Goal: Task Accomplishment & Management: Complete application form

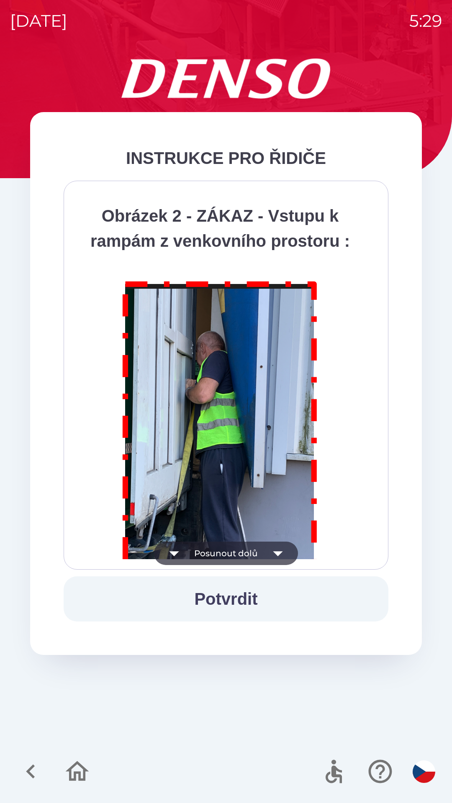
scroll to position [4702, 0]
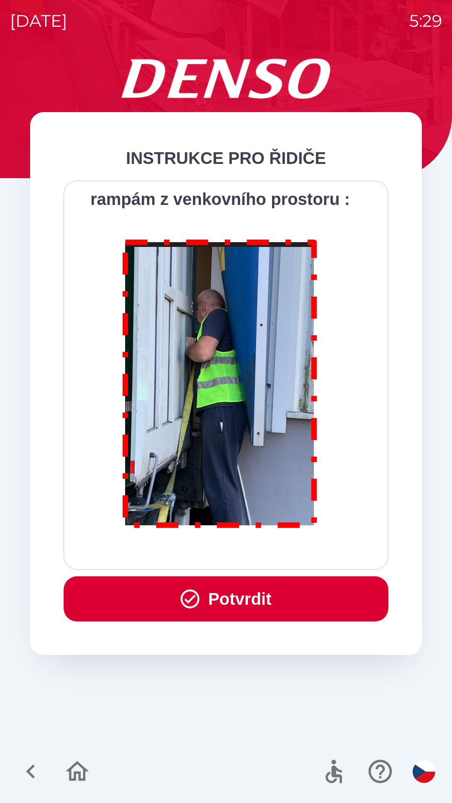
click at [216, 600] on button "Potvrdit" at bounding box center [226, 599] width 325 height 45
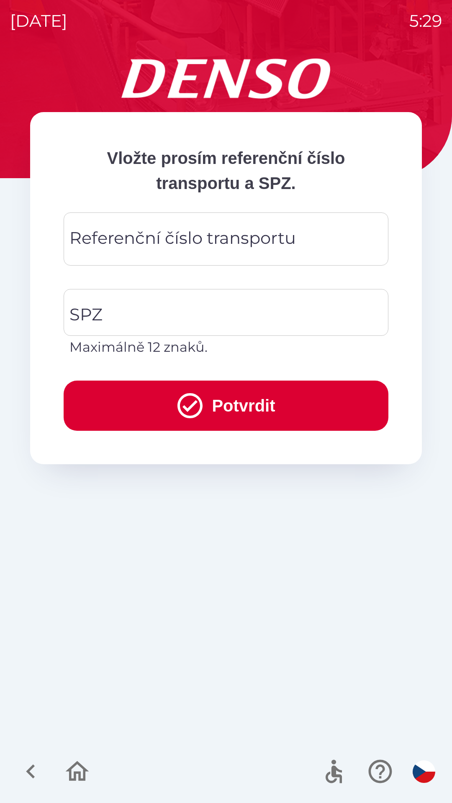
click at [131, 235] on div "Referenční číslo transportu Referenční číslo transportu" at bounding box center [226, 239] width 325 height 53
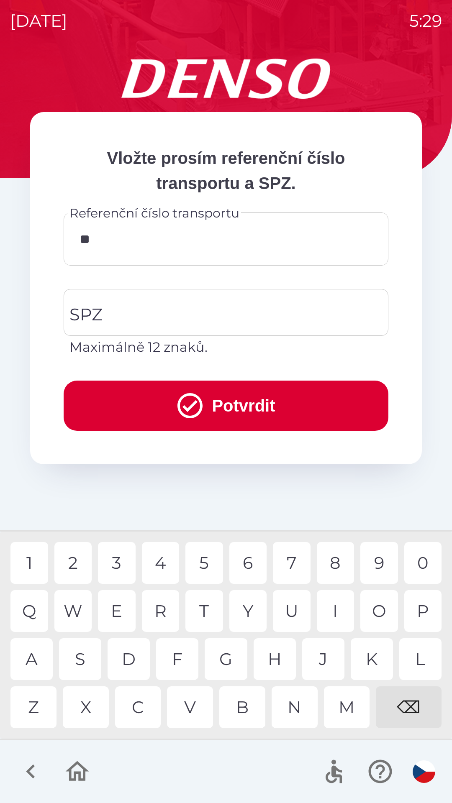
click at [418, 555] on div "0" at bounding box center [423, 563] width 38 height 42
click at [163, 567] on div "4" at bounding box center [161, 563] width 38 height 42
type input "******"
click at [31, 567] on div "1" at bounding box center [29, 563] width 38 height 42
click at [118, 313] on input "SPZ" at bounding box center [219, 312] width 305 height 39
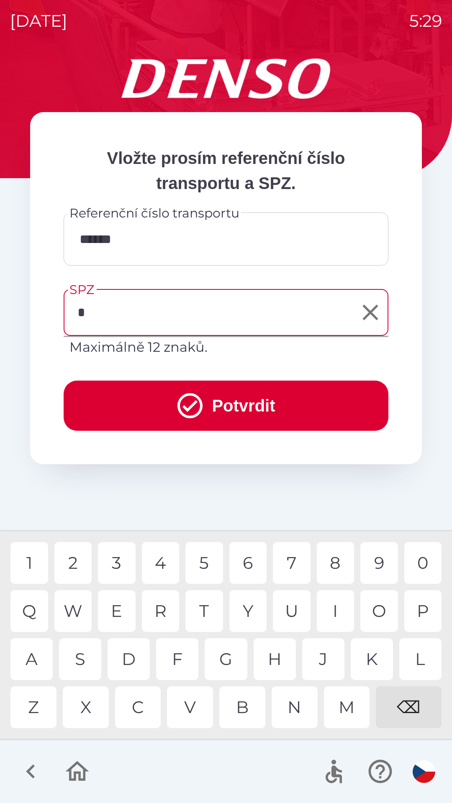
click at [161, 563] on div "4" at bounding box center [161, 563] width 38 height 42
type input "*******"
click at [80, 553] on div "2" at bounding box center [73, 563] width 38 height 42
click at [126, 410] on button "Potvrdit" at bounding box center [226, 406] width 325 height 50
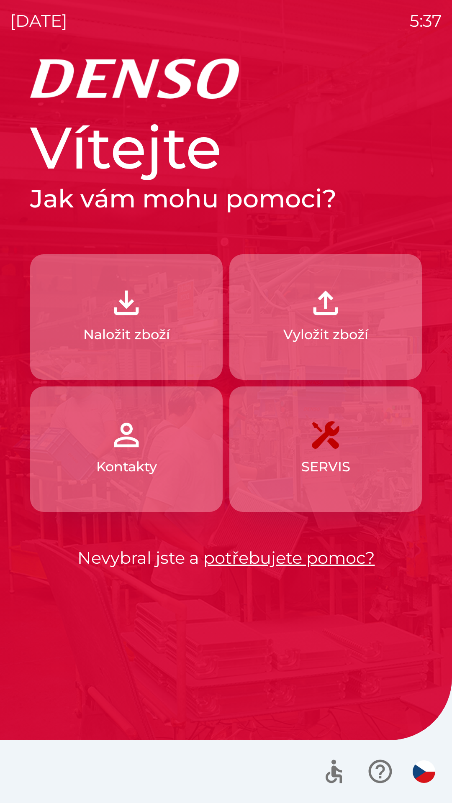
click at [336, 333] on p "Vyložit zboží" at bounding box center [325, 335] width 85 height 20
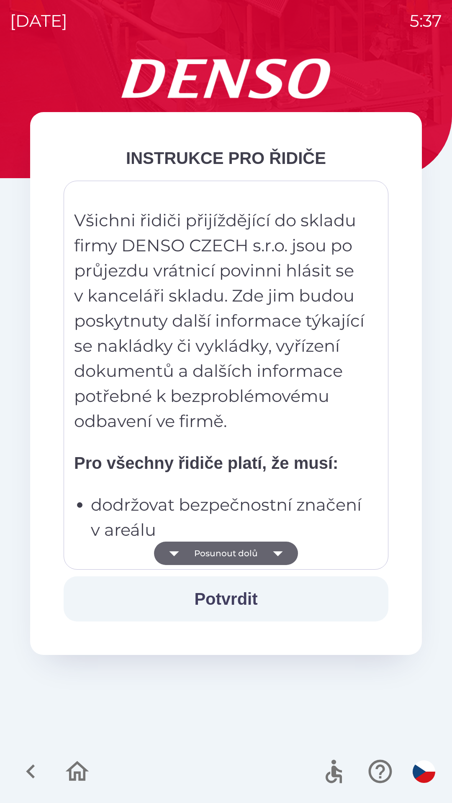
click at [262, 558] on button "Posunout dolů" at bounding box center [226, 553] width 144 height 23
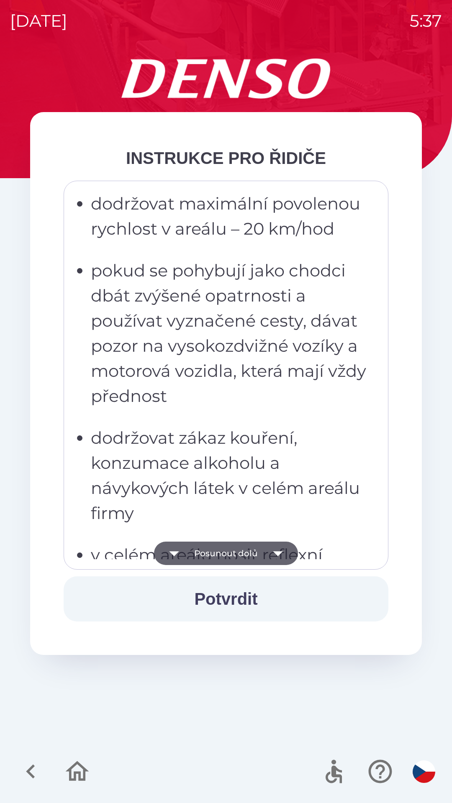
click at [267, 557] on icon "button" at bounding box center [277, 553] width 23 height 23
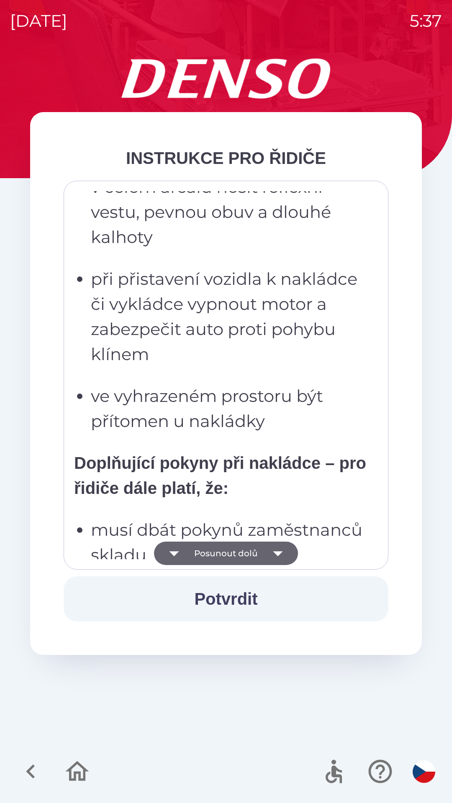
click at [273, 557] on icon "button" at bounding box center [277, 553] width 23 height 23
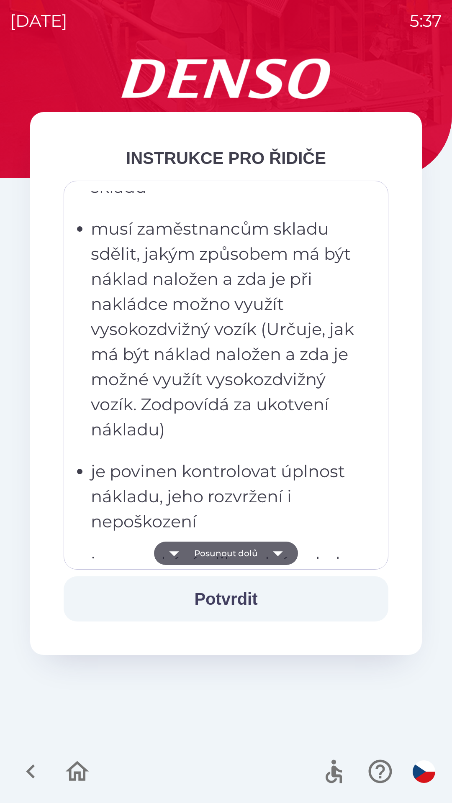
click at [279, 556] on icon "button" at bounding box center [277, 553] width 23 height 23
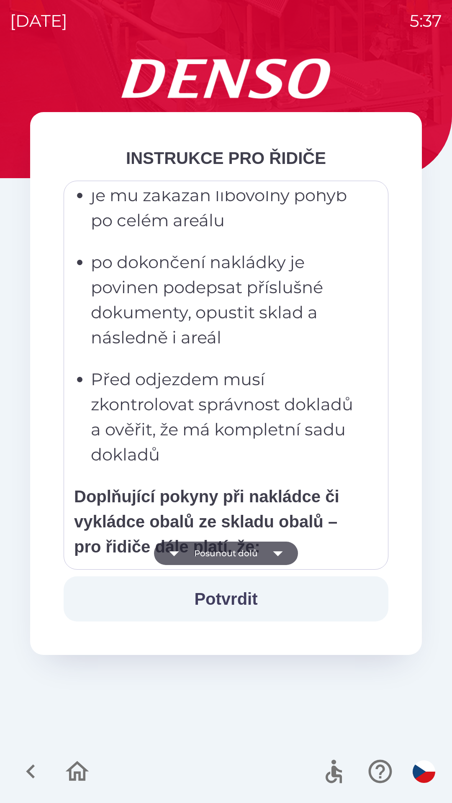
click at [281, 554] on icon "button" at bounding box center [277, 553] width 23 height 23
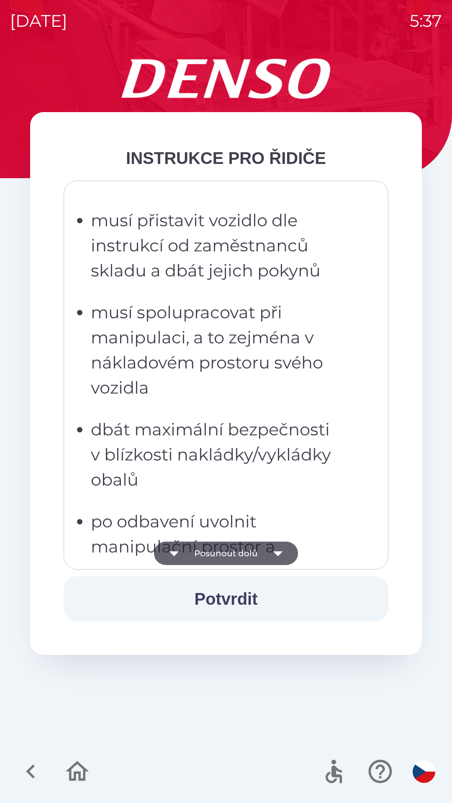
click at [285, 552] on icon "button" at bounding box center [277, 553] width 23 height 23
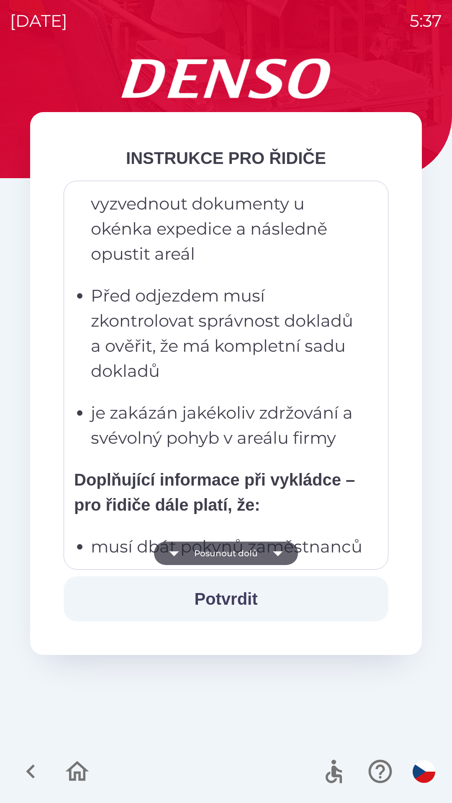
click at [286, 553] on icon "button" at bounding box center [277, 553] width 23 height 23
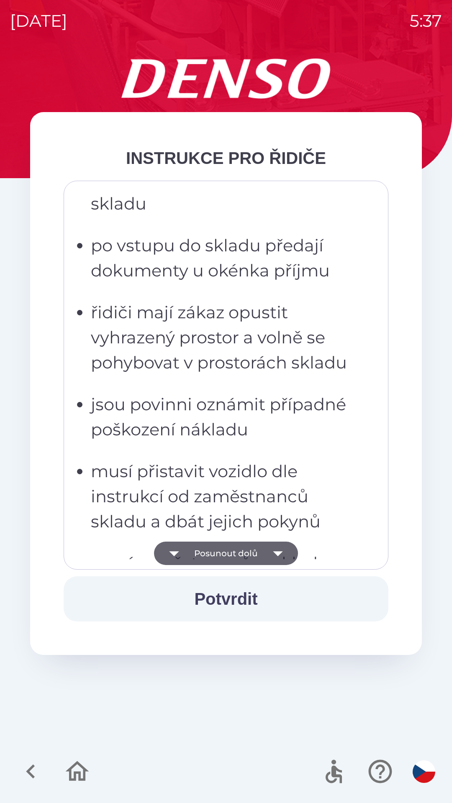
click at [286, 555] on icon "button" at bounding box center [277, 553] width 23 height 23
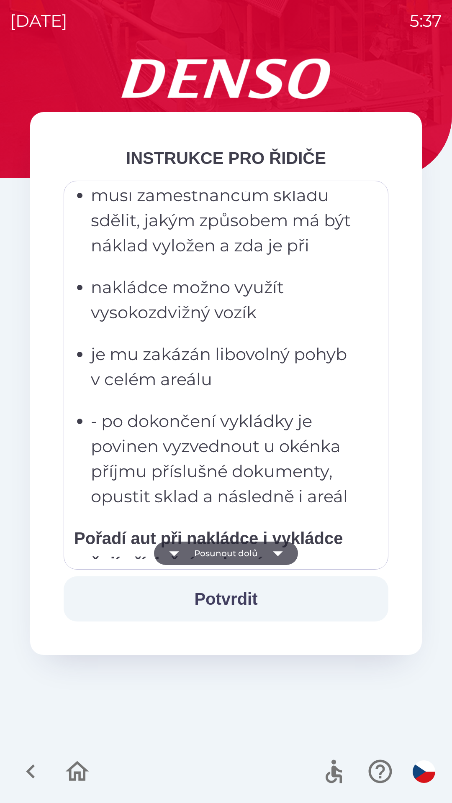
click at [280, 551] on icon "button" at bounding box center [277, 553] width 23 height 23
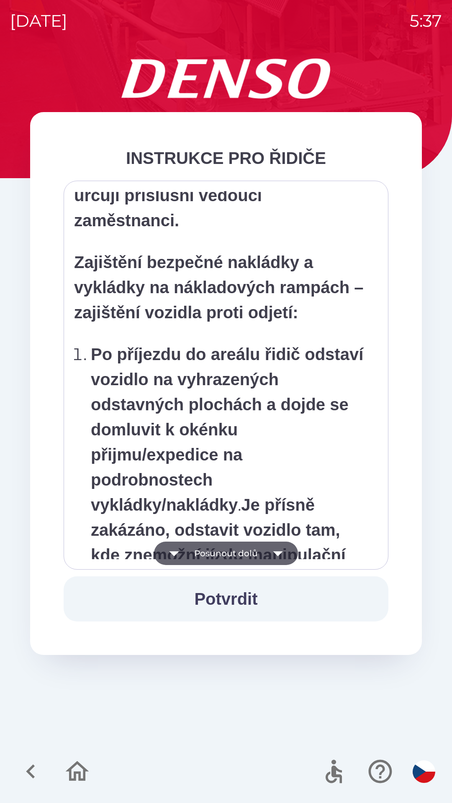
click at [279, 559] on icon "button" at bounding box center [277, 553] width 23 height 23
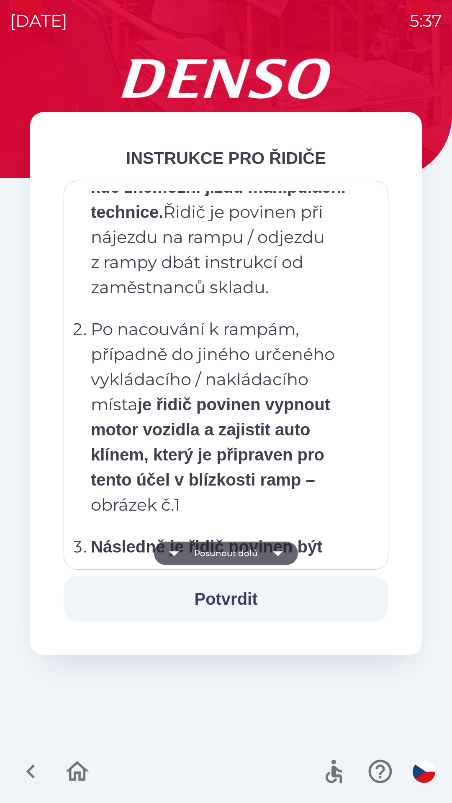
click at [280, 555] on icon "button" at bounding box center [277, 553] width 23 height 23
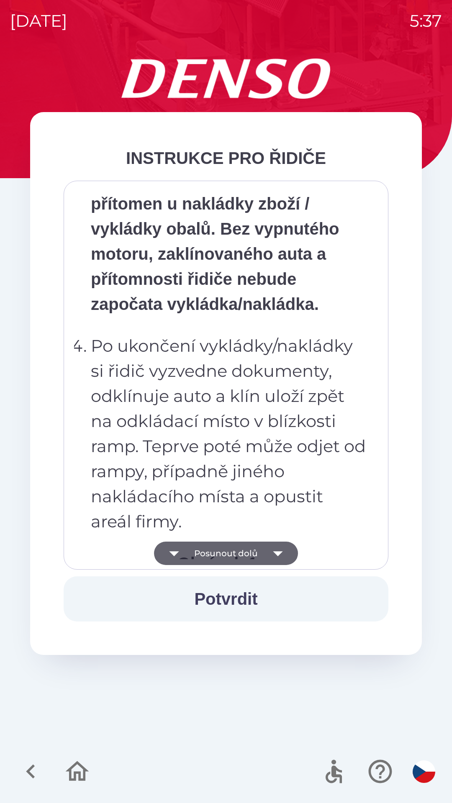
click at [282, 552] on icon "button" at bounding box center [277, 553] width 23 height 23
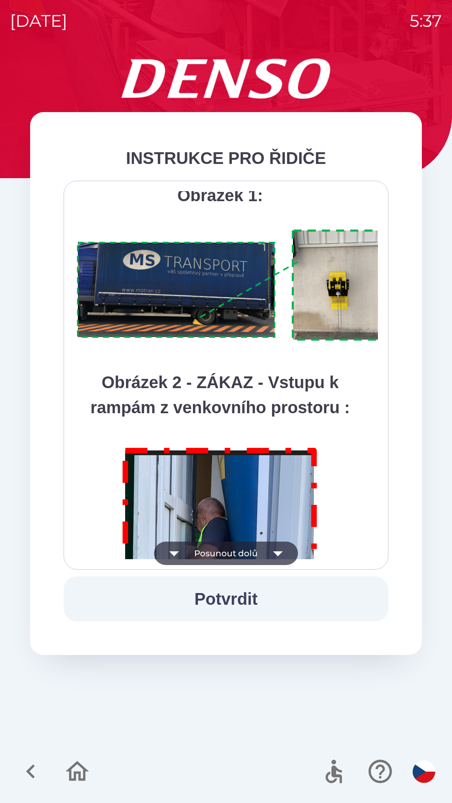
click at [281, 557] on icon "button" at bounding box center [277, 553] width 23 height 23
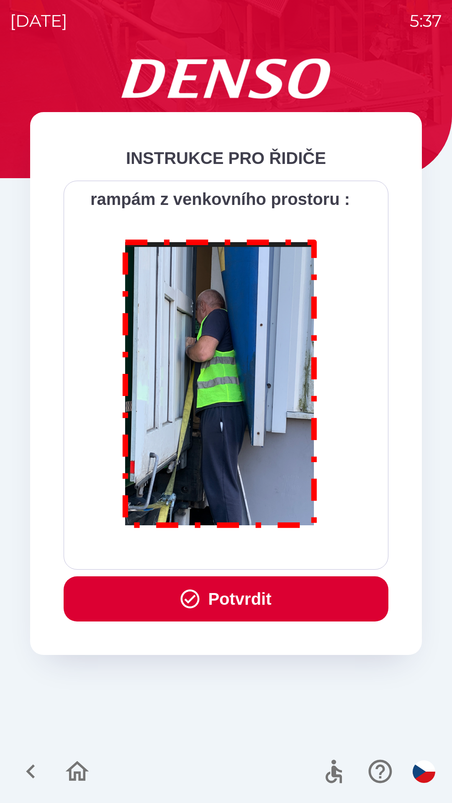
click at [276, 598] on button "Potvrdit" at bounding box center [226, 599] width 325 height 45
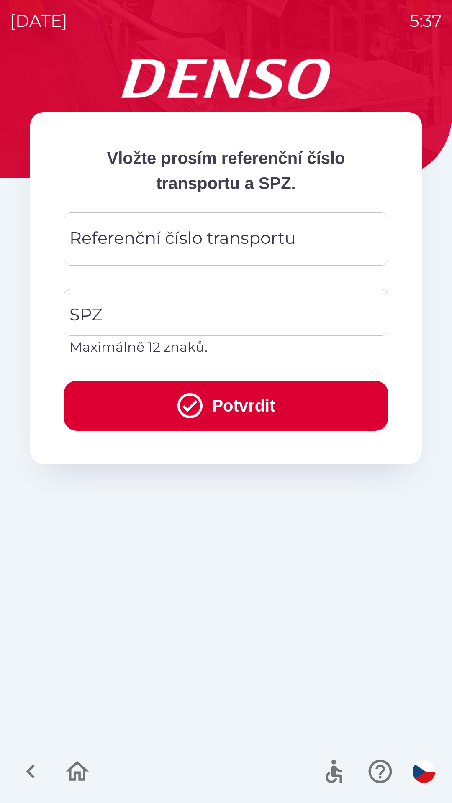
click at [224, 245] on div "Referenční číslo transportu Referenční číslo transportu" at bounding box center [226, 239] width 325 height 53
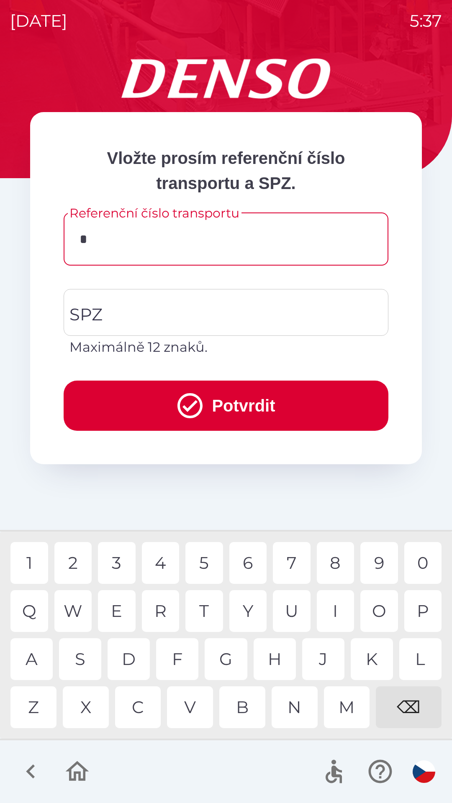
click at [372, 658] on div "K" at bounding box center [372, 660] width 42 height 42
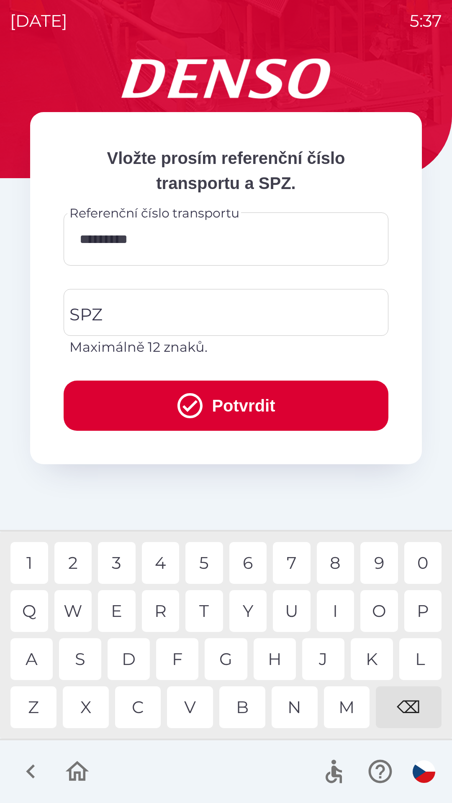
click at [341, 568] on div "8" at bounding box center [336, 563] width 38 height 42
click at [293, 566] on div "7" at bounding box center [292, 563] width 38 height 42
type input "**********"
click at [254, 322] on input "SPZ" at bounding box center [219, 312] width 305 height 39
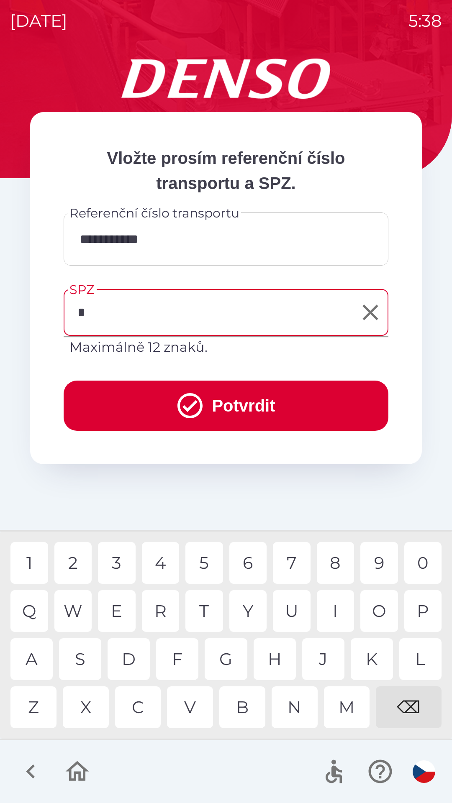
click at [36, 565] on div "1" at bounding box center [29, 563] width 38 height 42
click at [123, 561] on div "3" at bounding box center [117, 563] width 38 height 42
type input "*******"
click at [280, 418] on button "Potvrdit" at bounding box center [226, 406] width 325 height 50
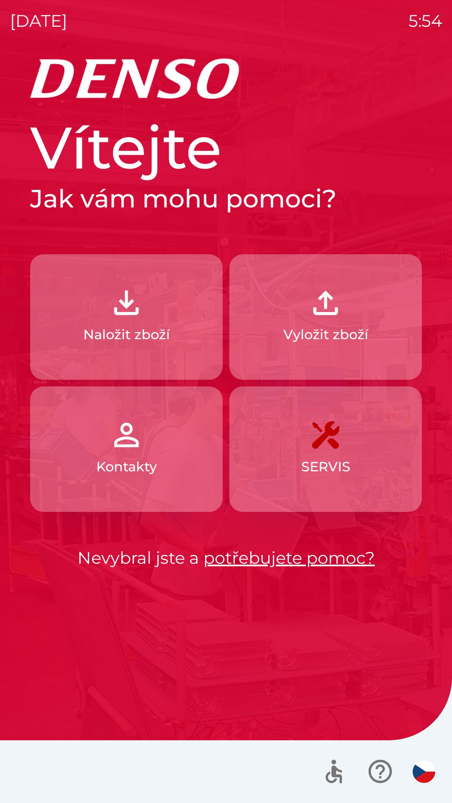
click at [167, 307] on button "Naložit zboží" at bounding box center [126, 317] width 192 height 126
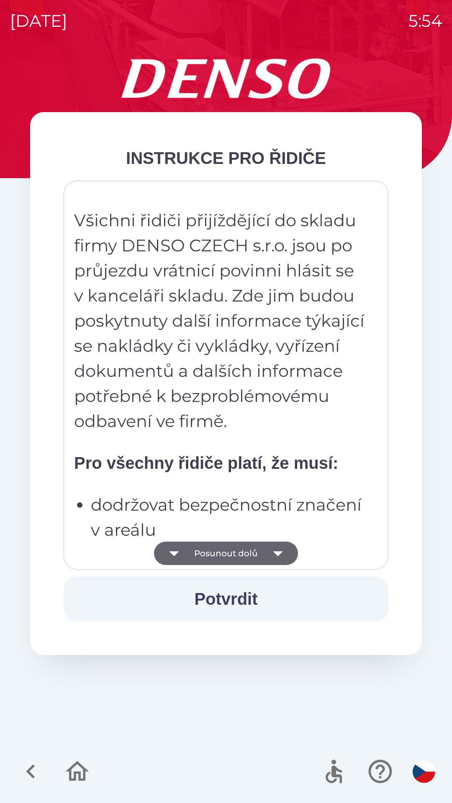
click at [263, 552] on button "Posunout dolů" at bounding box center [226, 553] width 144 height 23
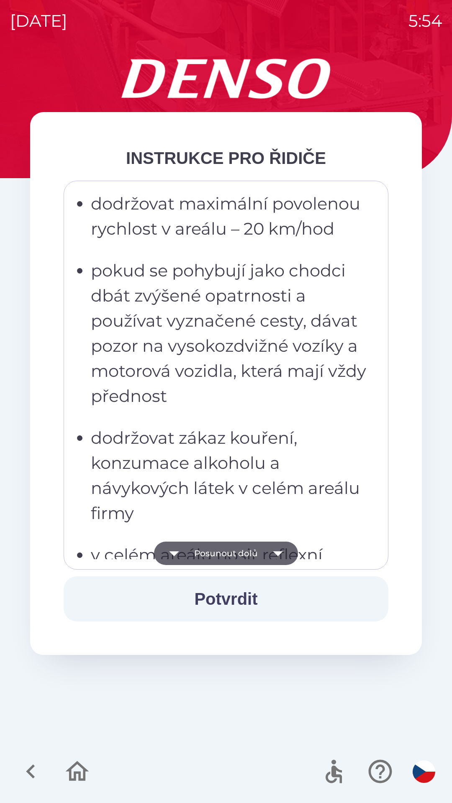
click at [259, 553] on button "Posunout dolů" at bounding box center [226, 553] width 144 height 23
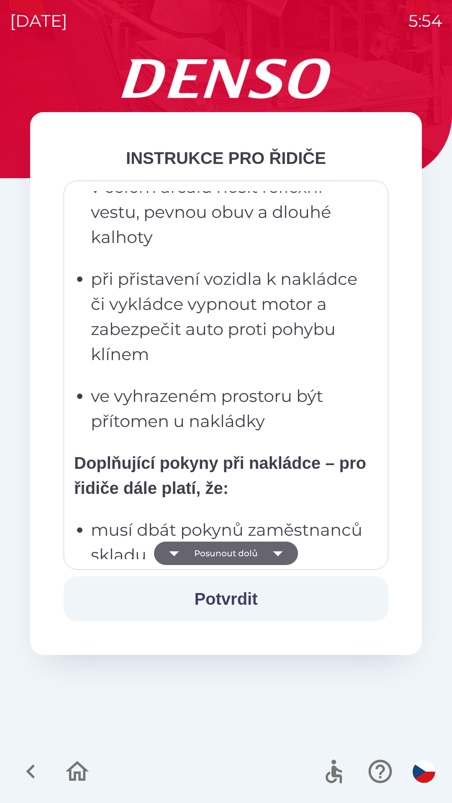
click at [255, 558] on button "Posunout dolů" at bounding box center [226, 553] width 144 height 23
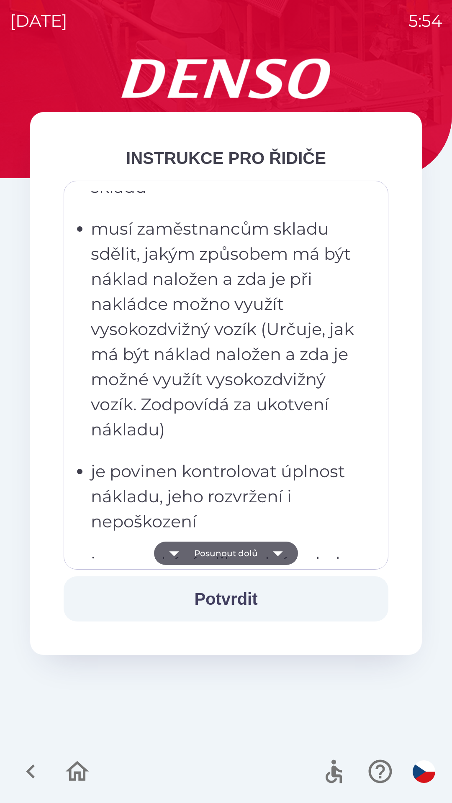
click at [260, 553] on button "Posunout dolů" at bounding box center [226, 553] width 144 height 23
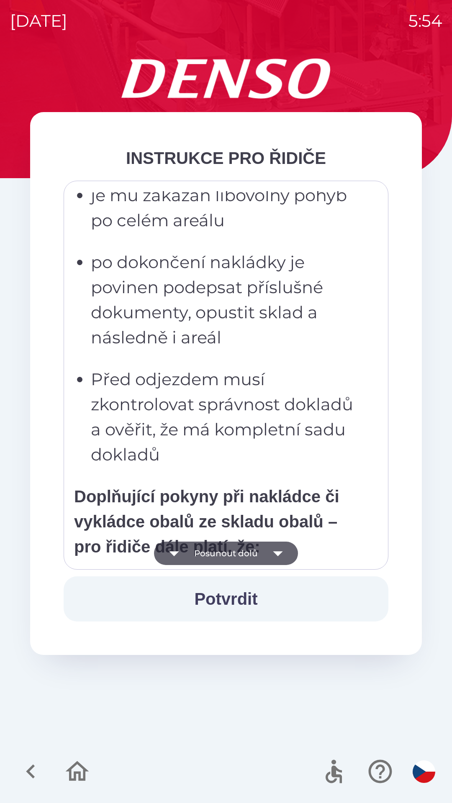
click at [260, 556] on button "Posunout dolů" at bounding box center [226, 553] width 144 height 23
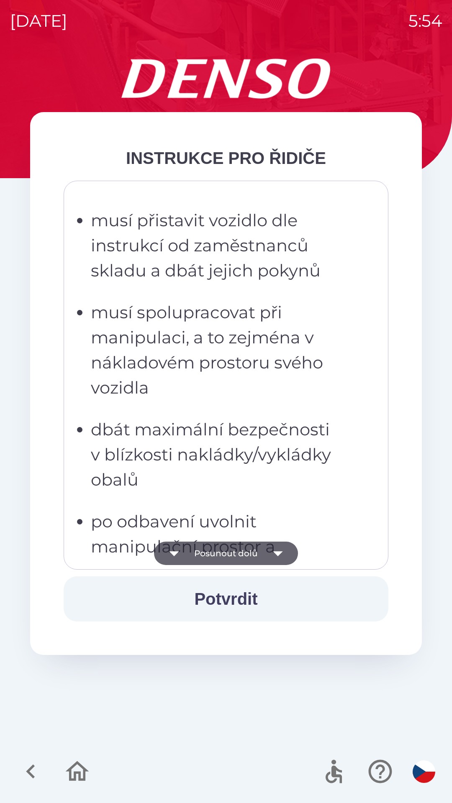
click at [259, 559] on button "Posunout dolů" at bounding box center [226, 553] width 144 height 23
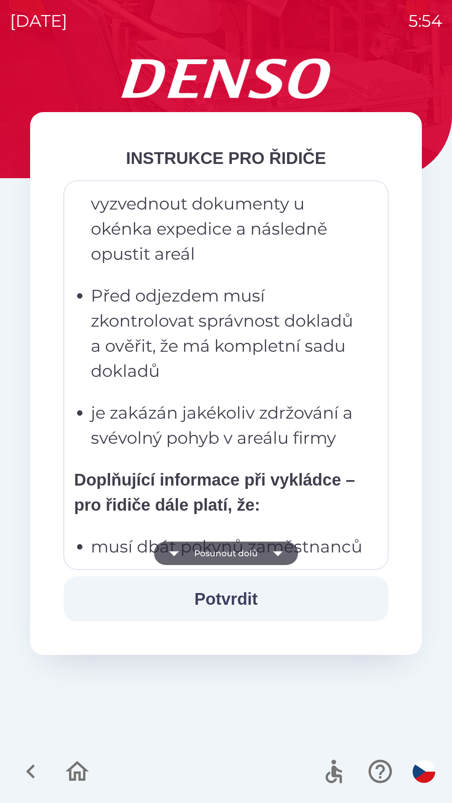
click at [260, 553] on button "Posunout dolů" at bounding box center [226, 553] width 144 height 23
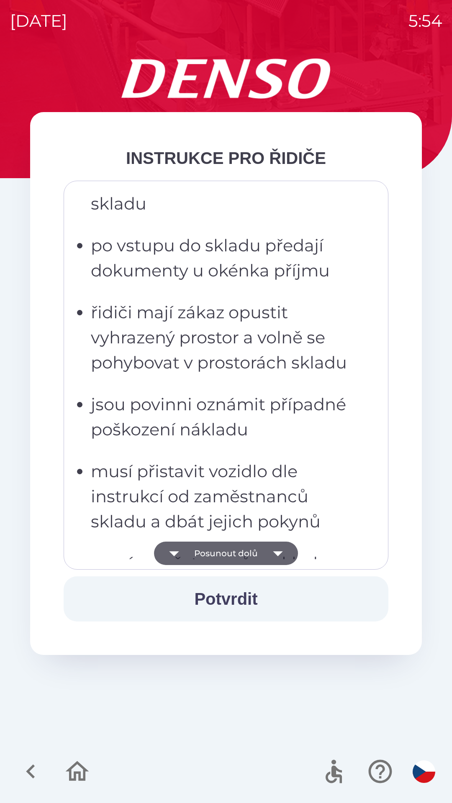
click at [259, 558] on button "Posunout dolů" at bounding box center [226, 553] width 144 height 23
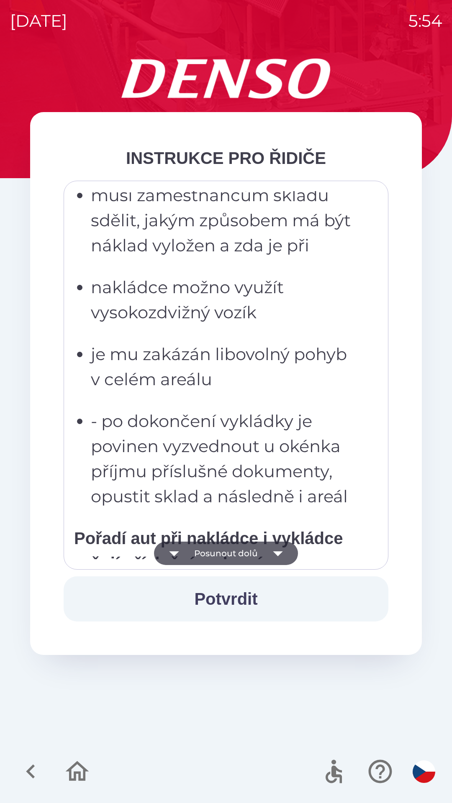
click at [255, 556] on button "Posunout dolů" at bounding box center [226, 553] width 144 height 23
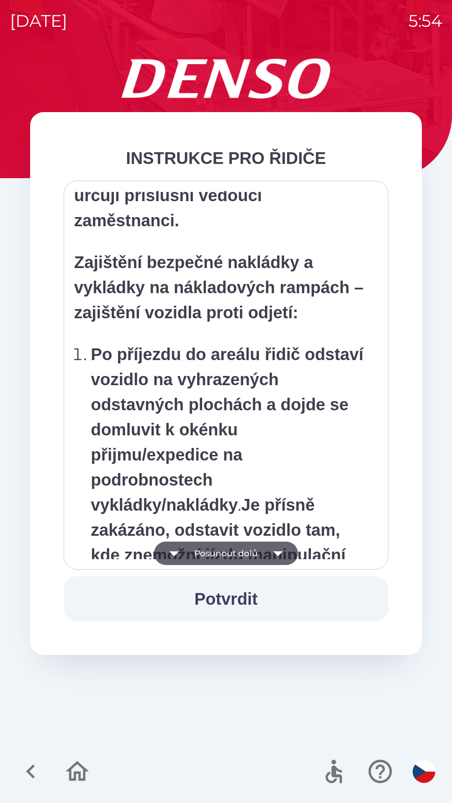
click at [254, 556] on button "Posunout dolů" at bounding box center [226, 553] width 144 height 23
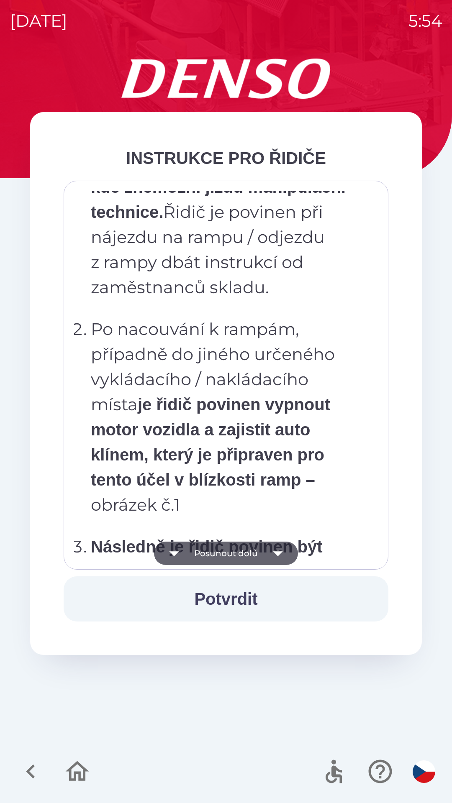
click at [257, 555] on button "Posunout dolů" at bounding box center [226, 553] width 144 height 23
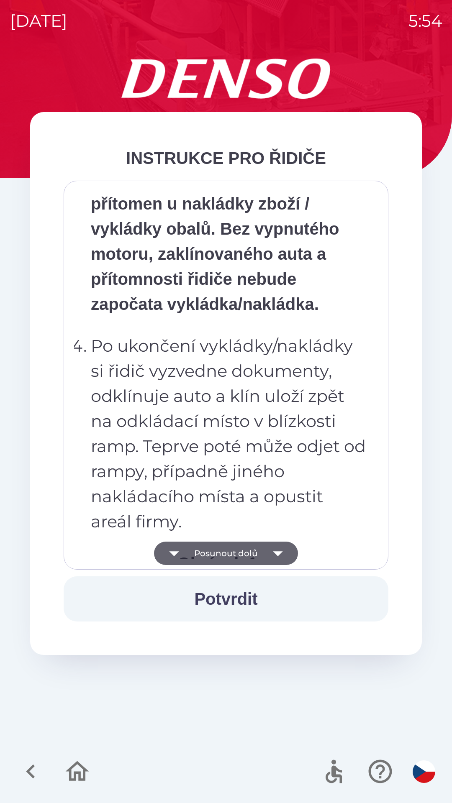
click at [260, 556] on button "Posunout dolů" at bounding box center [226, 553] width 144 height 23
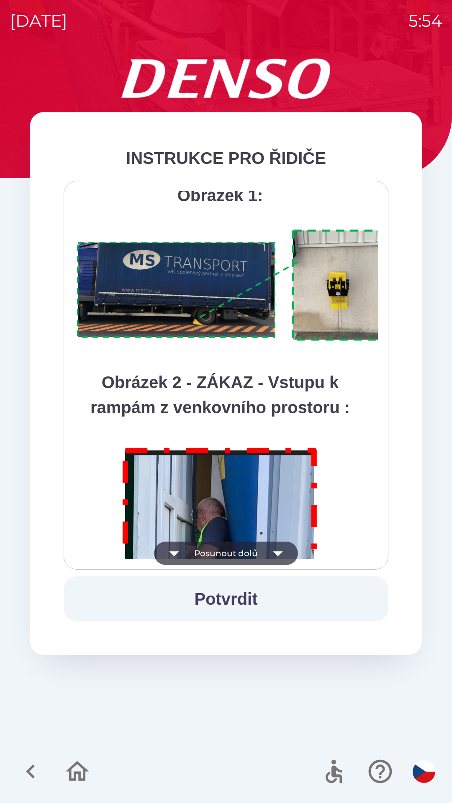
click at [261, 554] on button "Posunout dolů" at bounding box center [226, 553] width 144 height 23
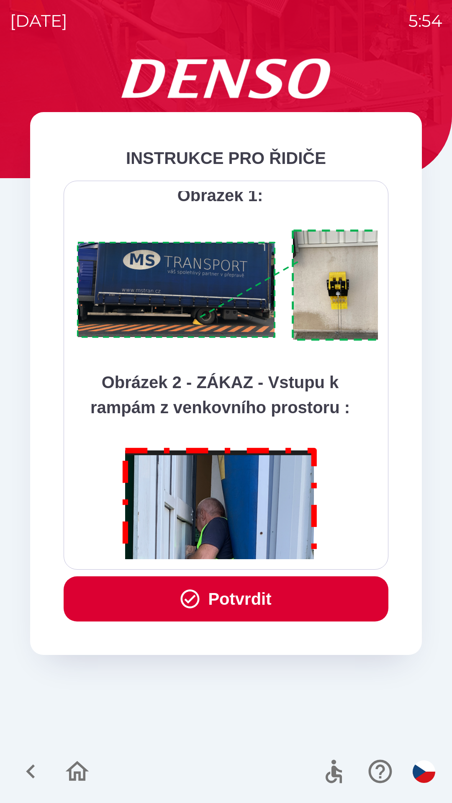
scroll to position [4702, 0]
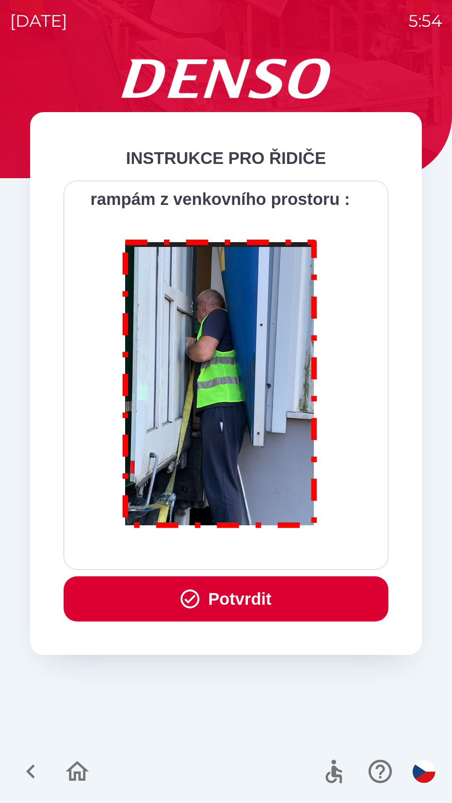
click at [256, 552] on div "Všichni řidiči přijíždějící do skladu firmy DENSO CZECH s.r.o. jsou po průjezdu…" at bounding box center [226, 375] width 304 height 368
click at [277, 600] on button "Potvrdit" at bounding box center [226, 599] width 325 height 45
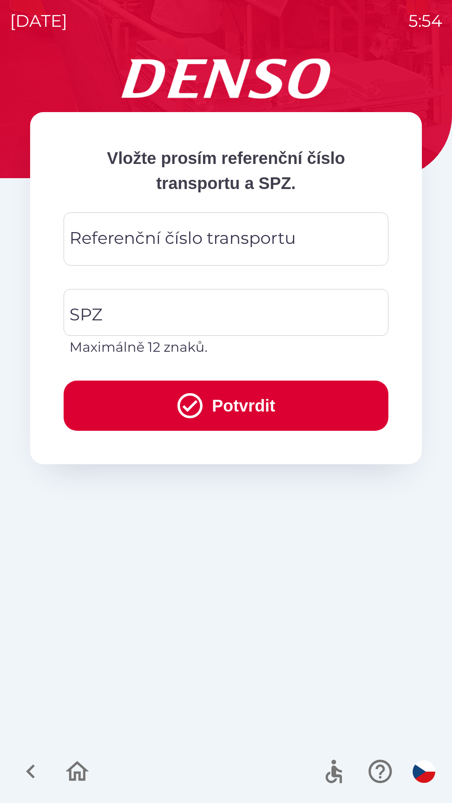
click at [191, 237] on div "Referenční číslo transportu Referenční číslo transportu" at bounding box center [226, 239] width 325 height 53
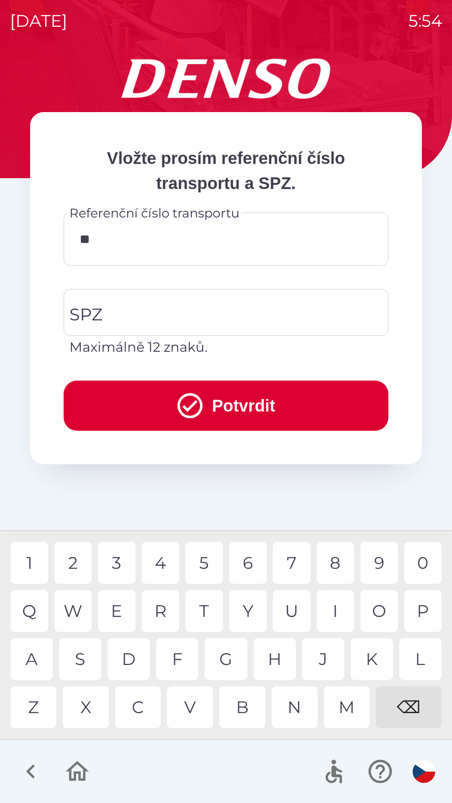
click at [380, 566] on div "9" at bounding box center [379, 563] width 38 height 42
click at [126, 562] on div "3" at bounding box center [117, 563] width 38 height 42
click at [203, 562] on div "5" at bounding box center [204, 563] width 38 height 42
click at [169, 561] on div "4" at bounding box center [161, 563] width 38 height 42
type input "********"
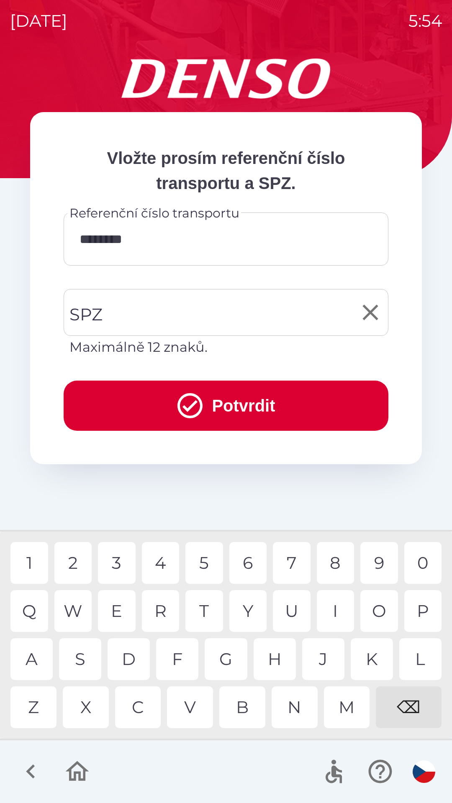
click at [163, 311] on input "SPZ" at bounding box center [219, 312] width 305 height 39
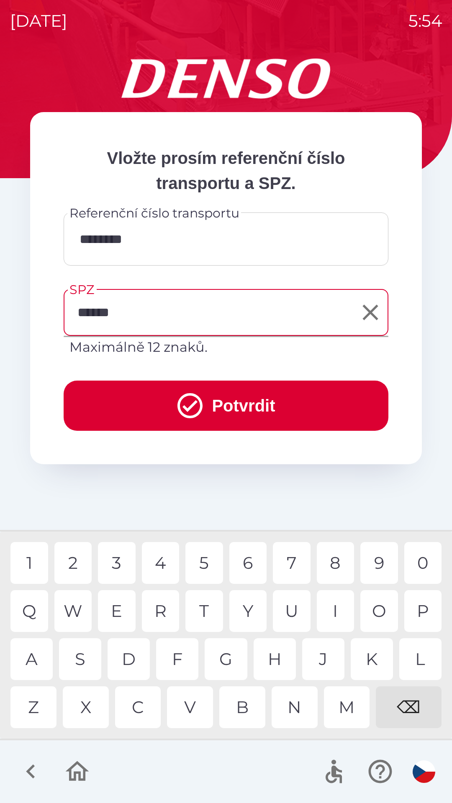
type input "*******"
click at [264, 406] on button "Potvrdit" at bounding box center [226, 406] width 325 height 50
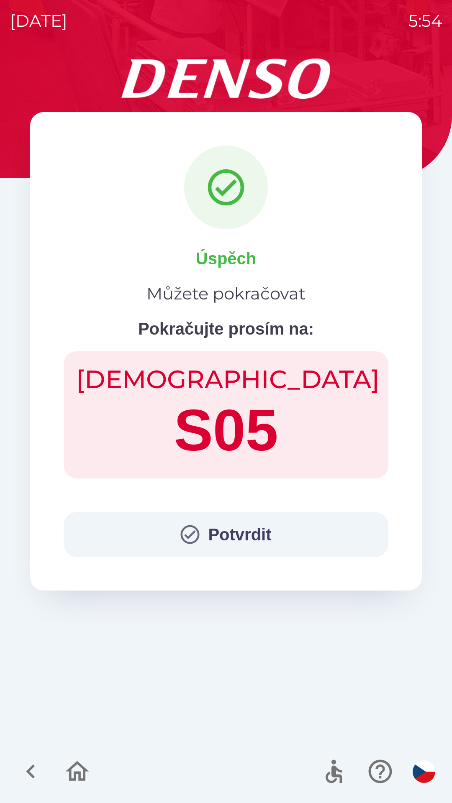
click at [250, 523] on button "Potvrdit" at bounding box center [226, 534] width 325 height 45
